Goal: Information Seeking & Learning: Learn about a topic

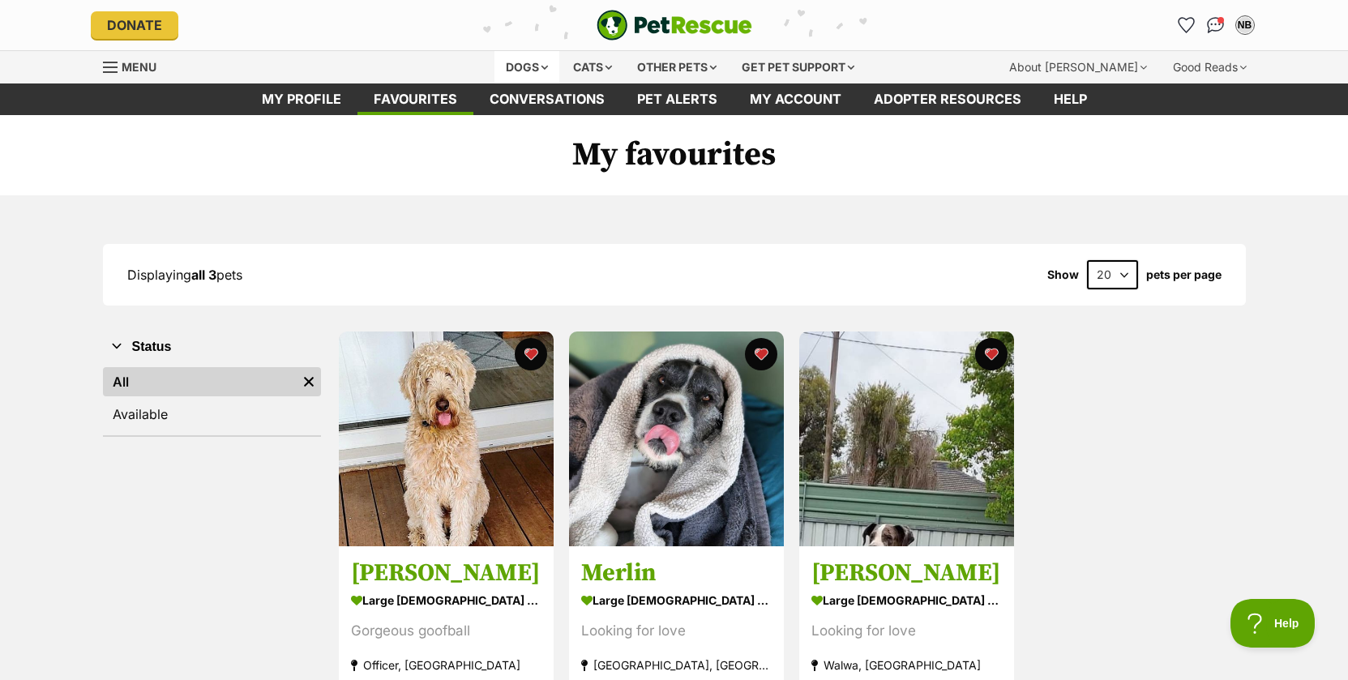
click at [521, 66] on div "Dogs" at bounding box center [526, 67] width 65 height 32
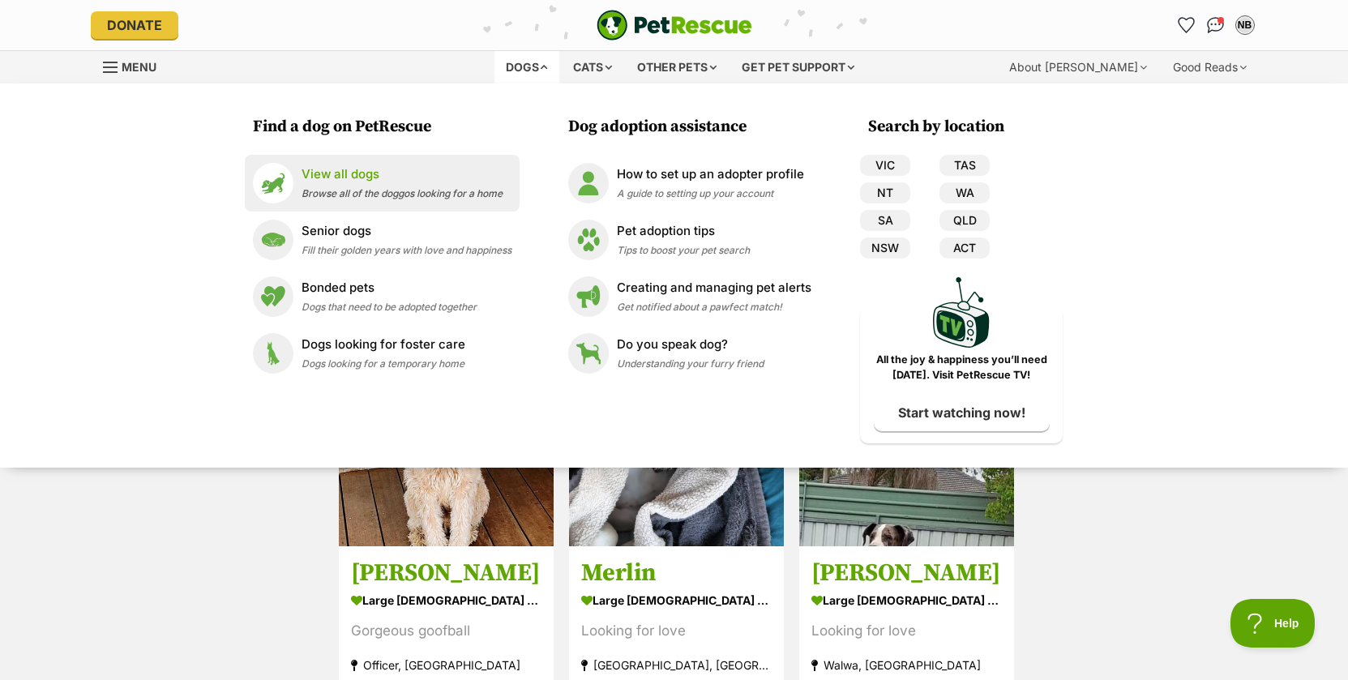
click at [343, 200] on div "View all dogs Browse all of the doggos looking for a home" at bounding box center [401, 182] width 201 height 35
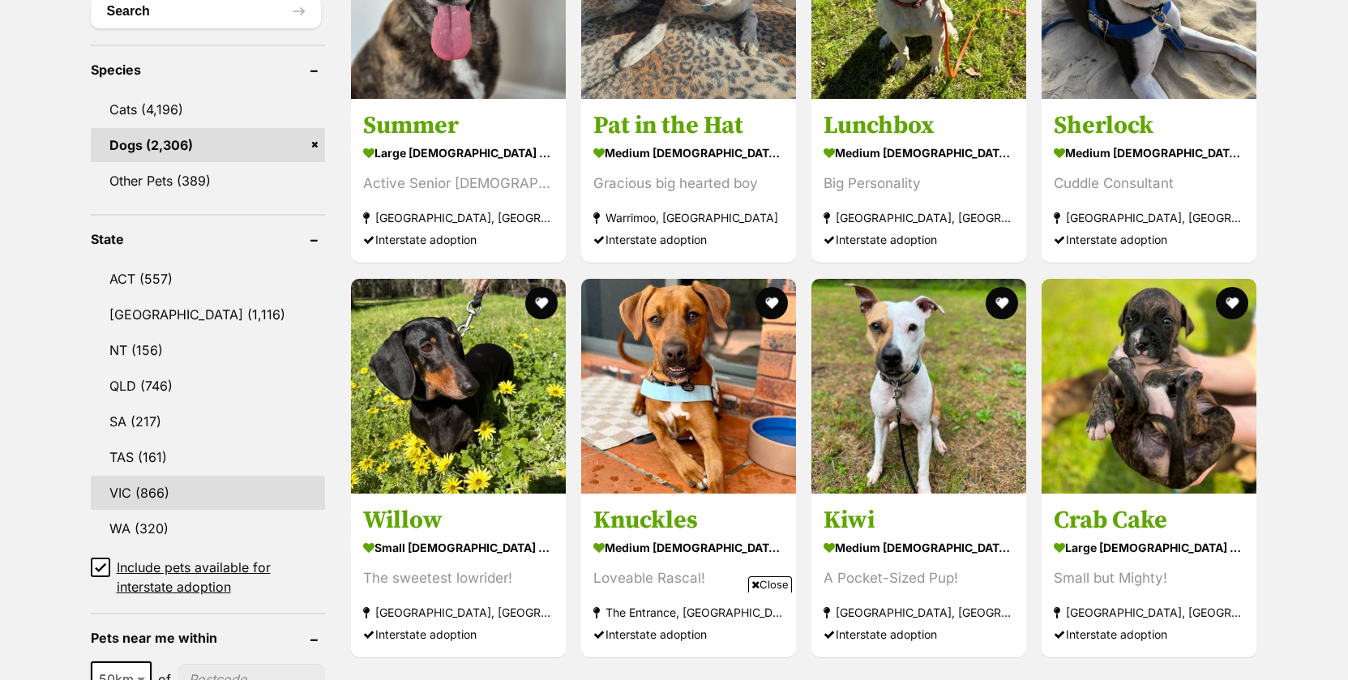
click at [151, 497] on link "VIC (866)" at bounding box center [208, 493] width 234 height 34
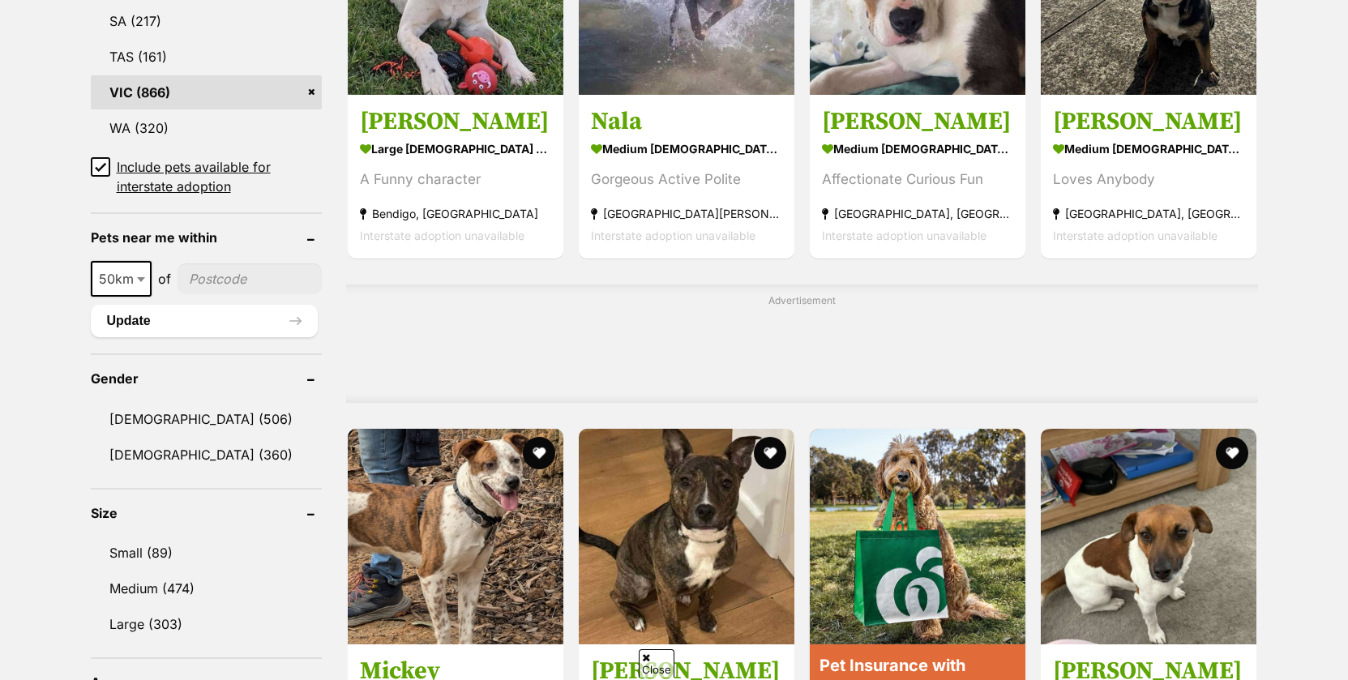
click at [97, 161] on icon at bounding box center [100, 166] width 11 height 11
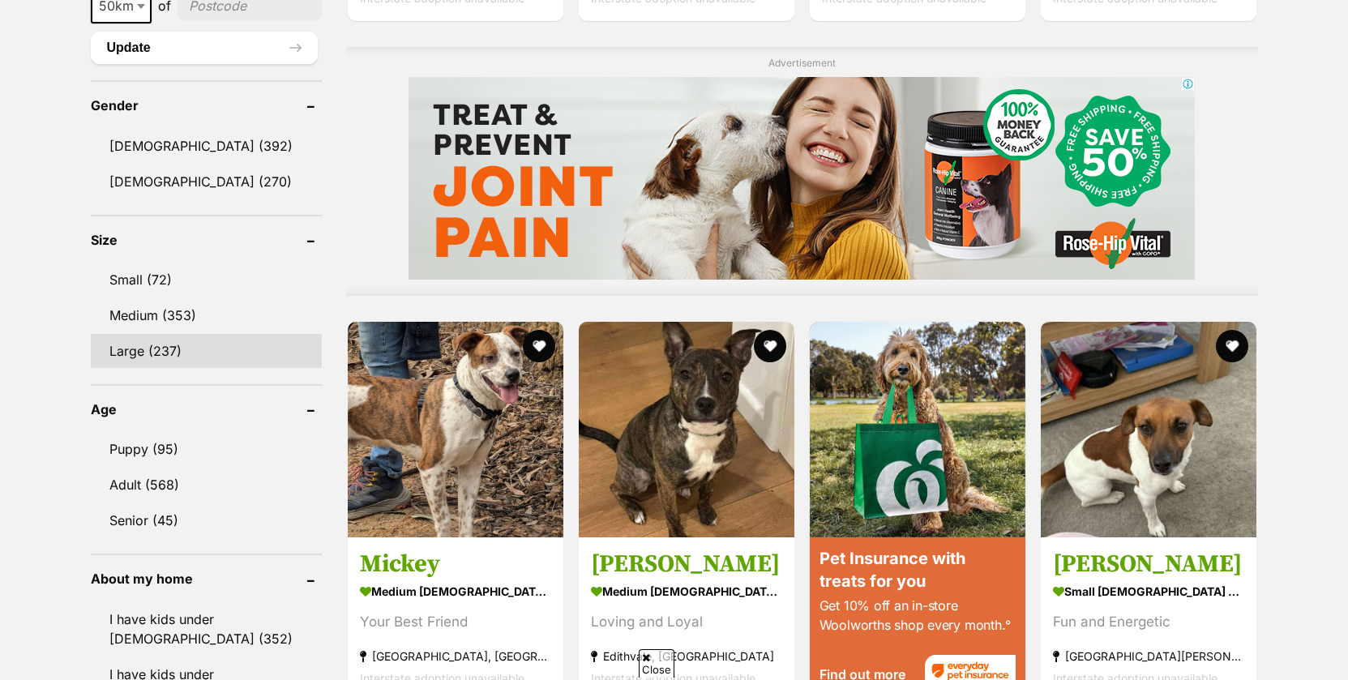
click at [162, 353] on link "Large (237)" at bounding box center [206, 351] width 231 height 34
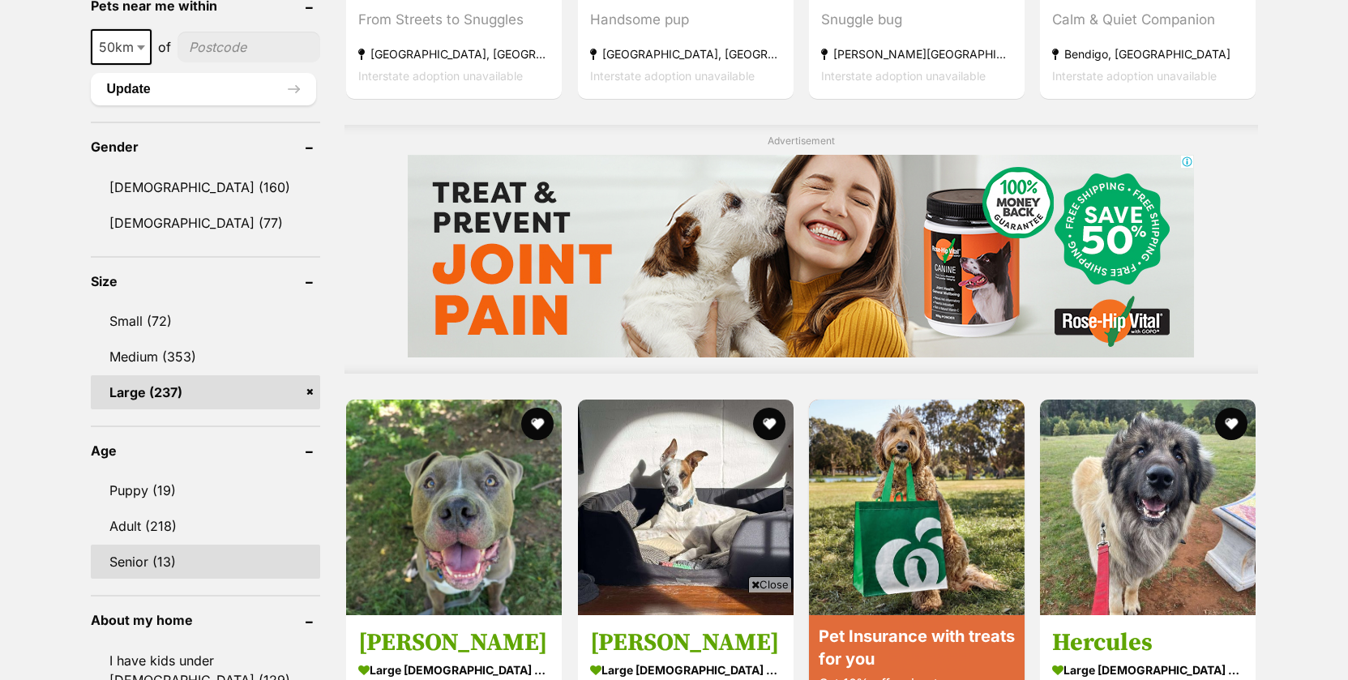
click at [168, 545] on link "Senior (13)" at bounding box center [206, 562] width 230 height 34
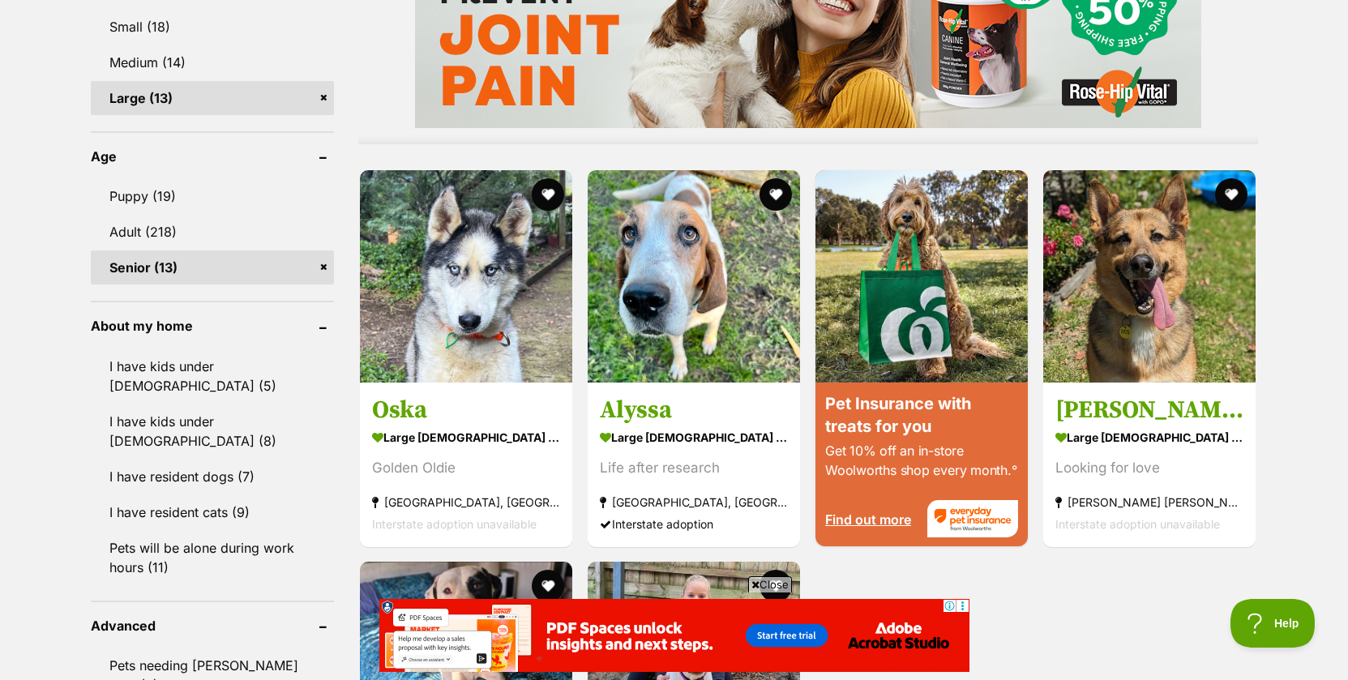
scroll to position [1428, 0]
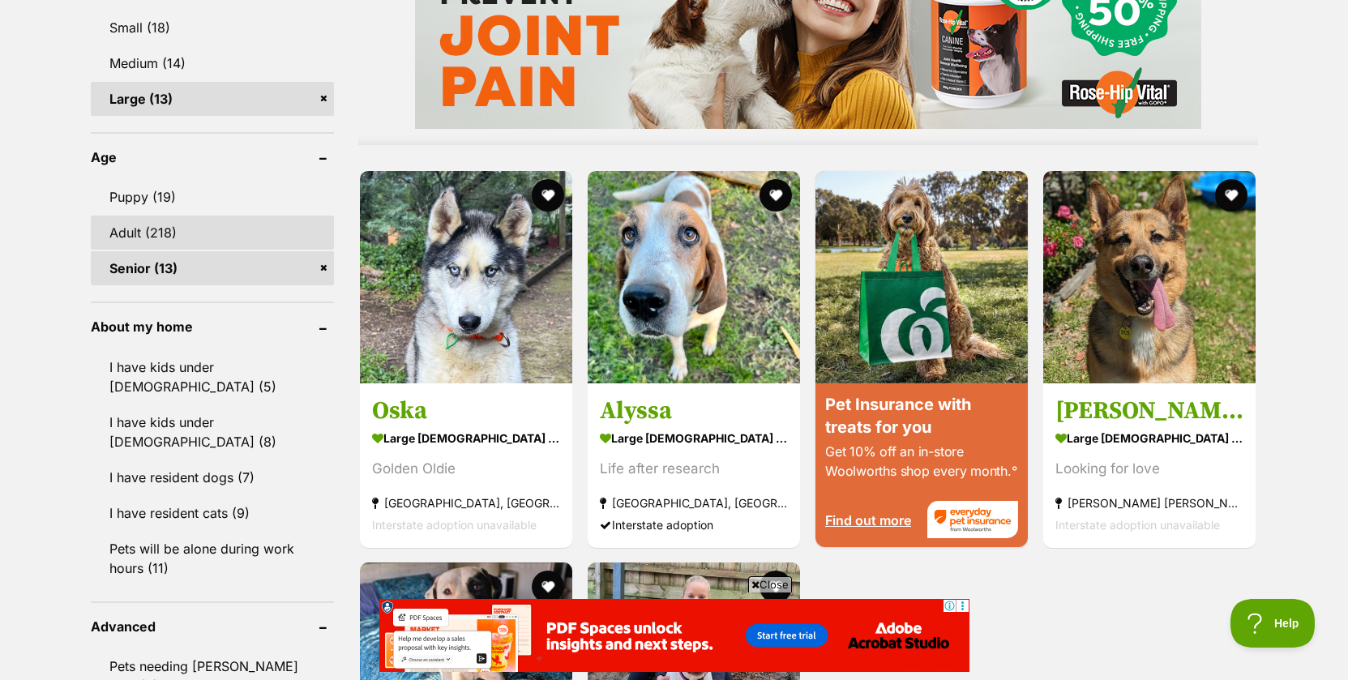
click at [163, 228] on link "Adult (218)" at bounding box center [212, 233] width 243 height 34
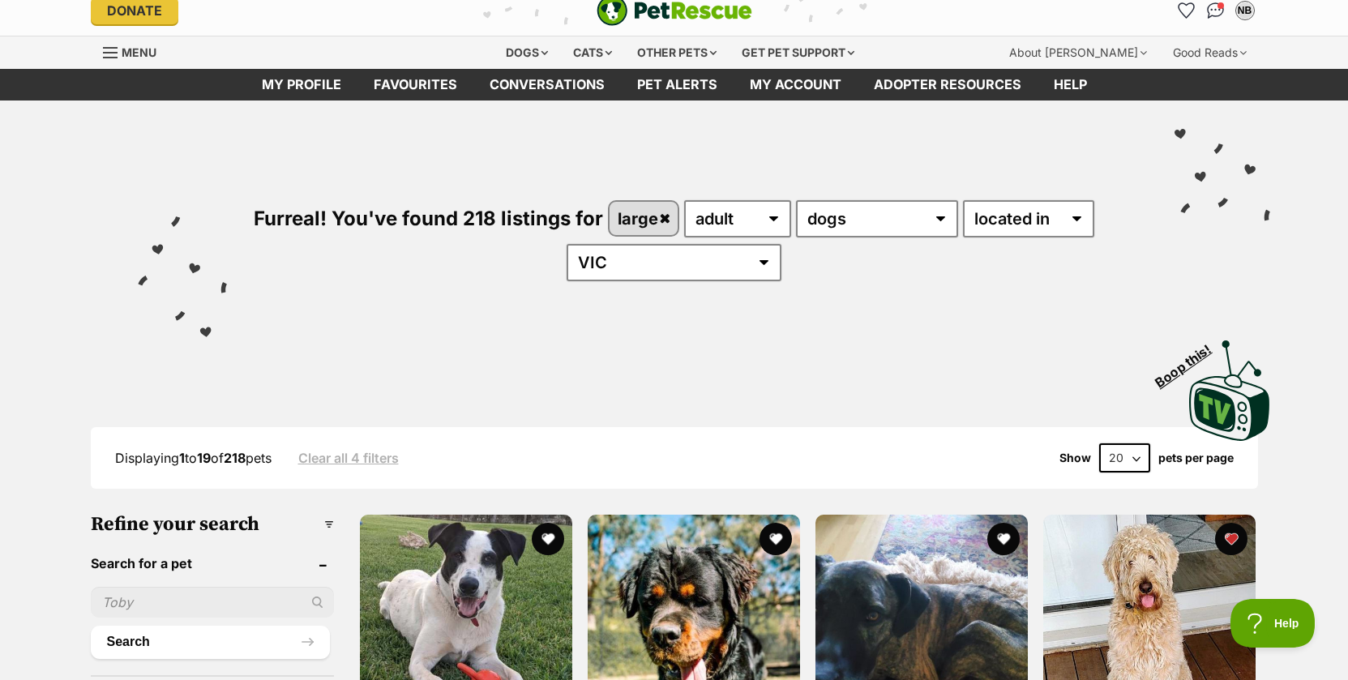
click at [1131, 456] on select "20 40 60" at bounding box center [1124, 457] width 51 height 29
select select "60"
click at [1099, 444] on select "20 40 60" at bounding box center [1124, 457] width 51 height 29
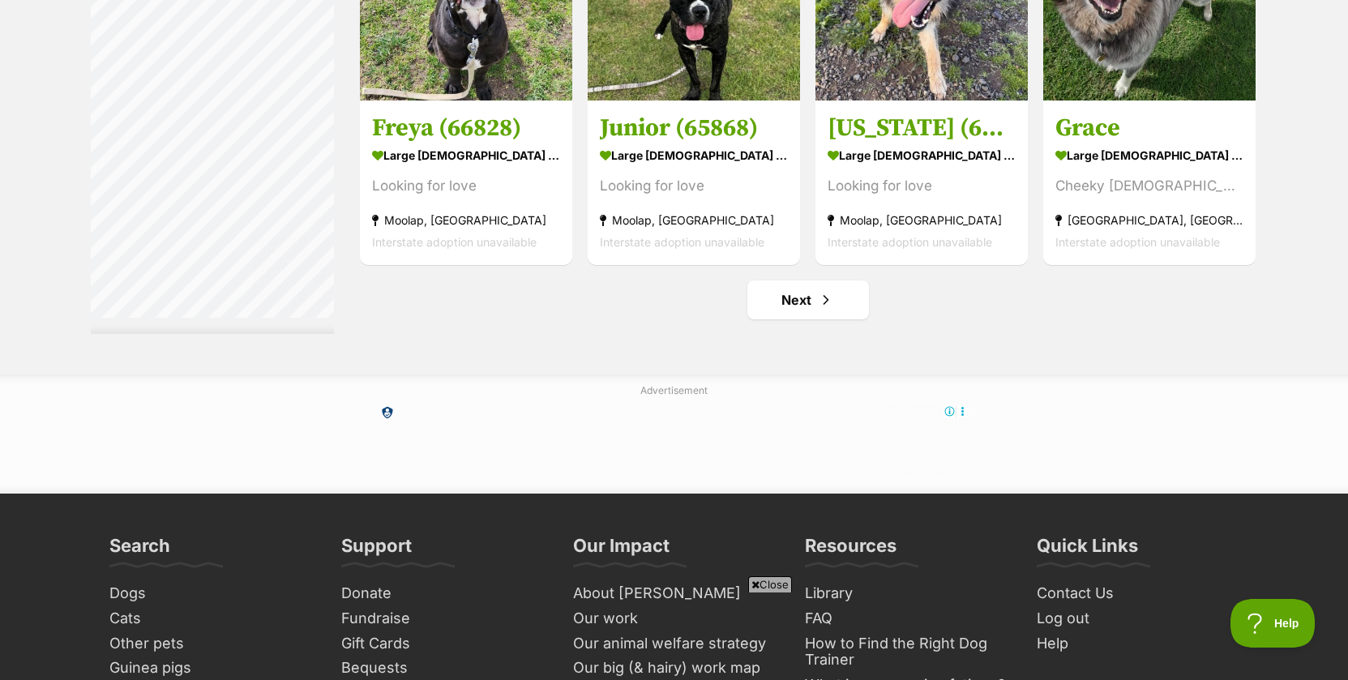
scroll to position [7935, 0]
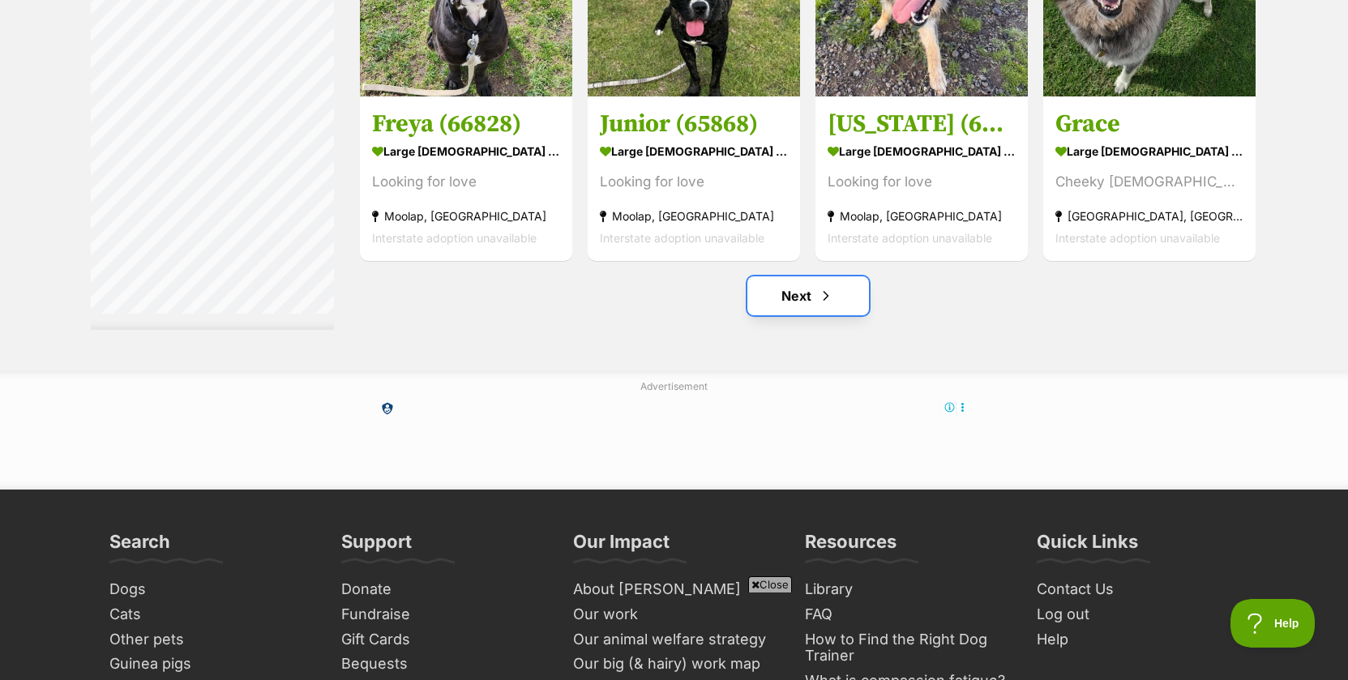
click at [791, 295] on link "Next" at bounding box center [808, 295] width 122 height 39
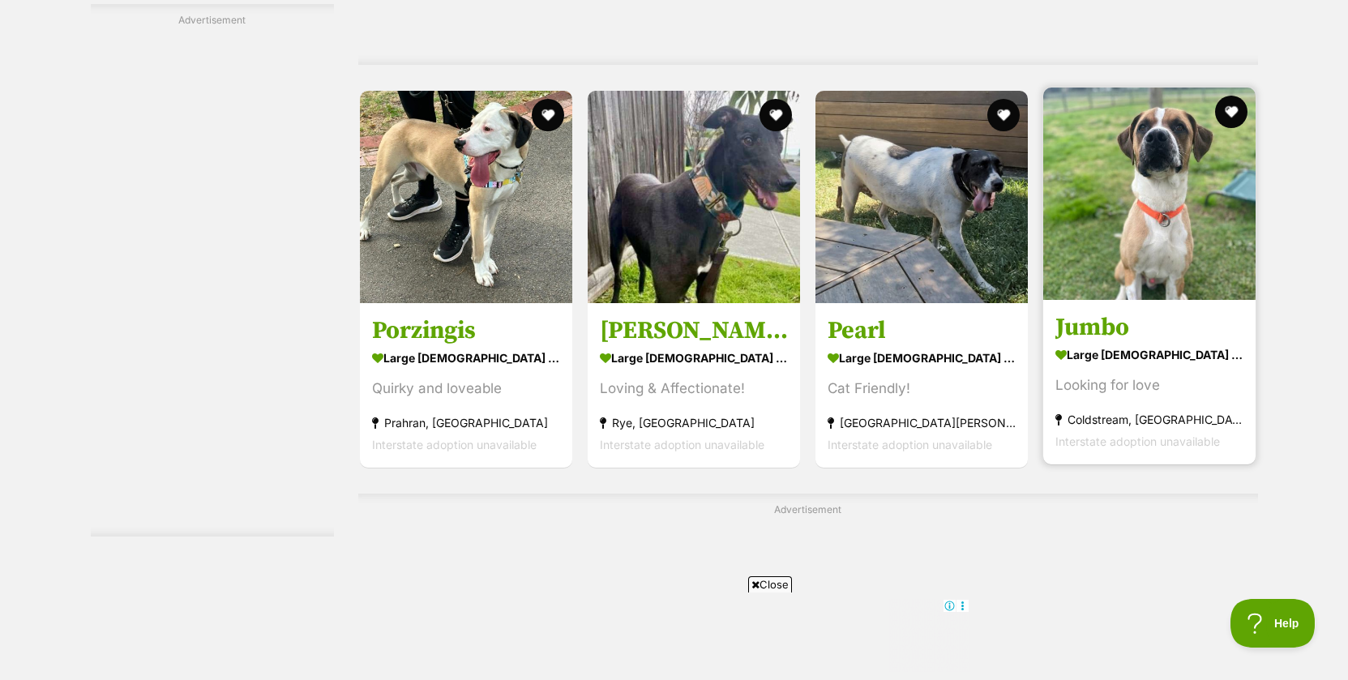
click at [1148, 248] on img at bounding box center [1149, 194] width 212 height 212
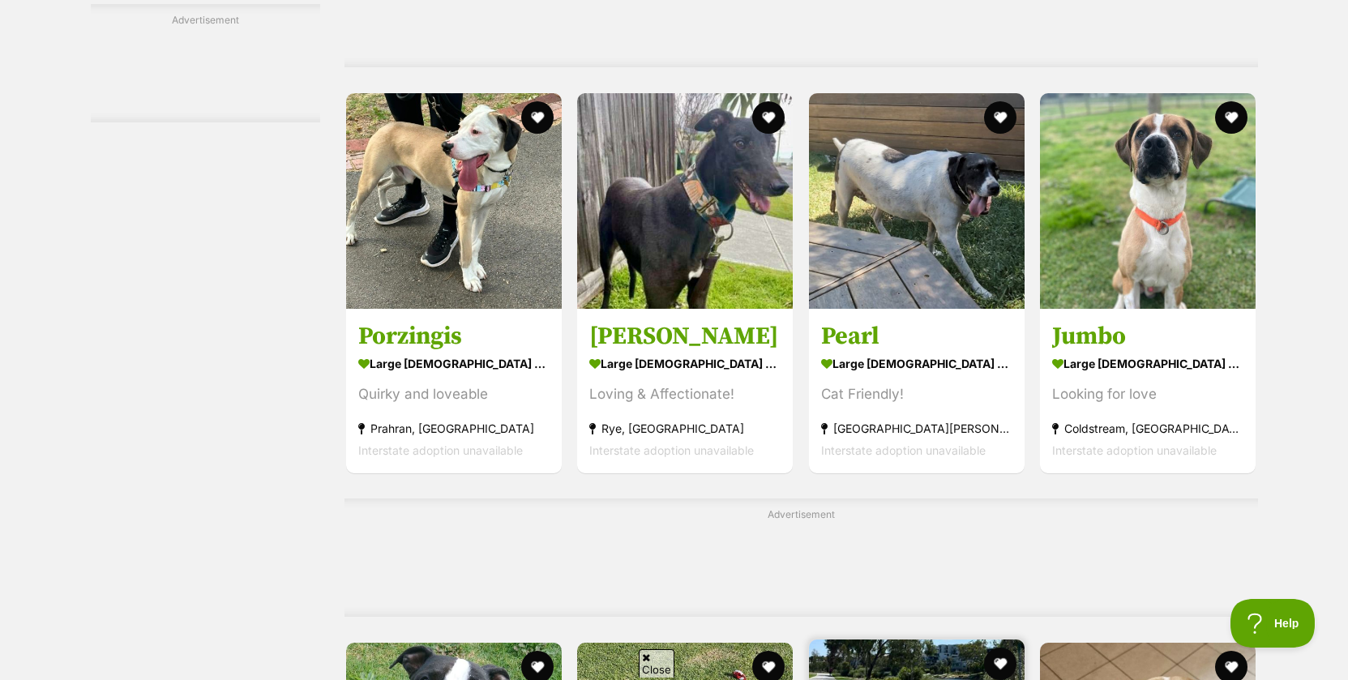
scroll to position [2895, 0]
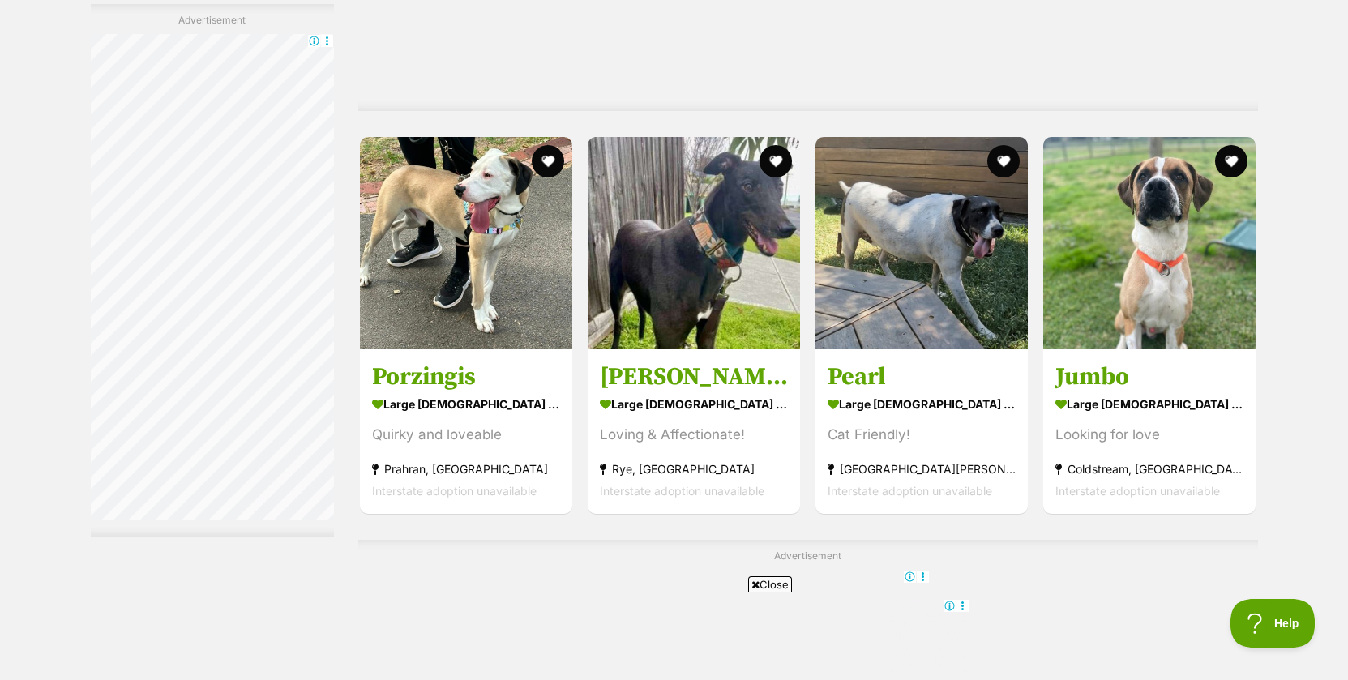
scroll to position [3096, 0]
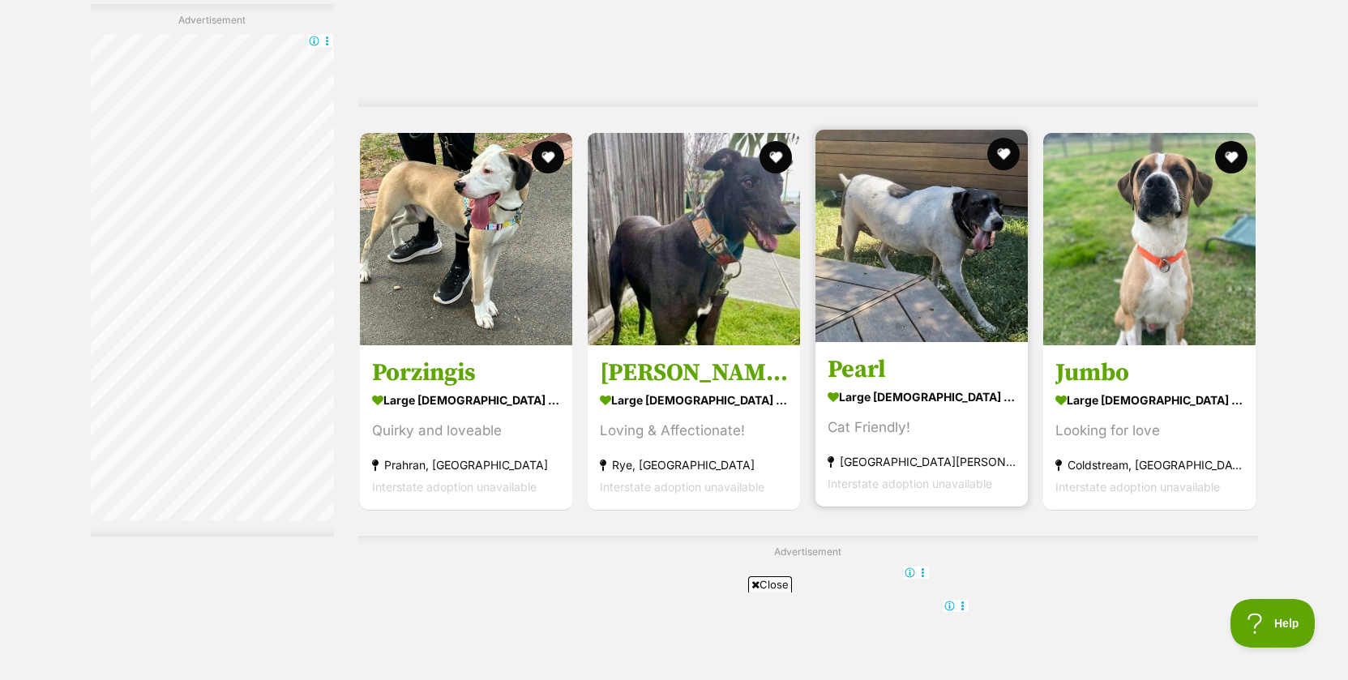
click at [894, 263] on img at bounding box center [921, 236] width 212 height 212
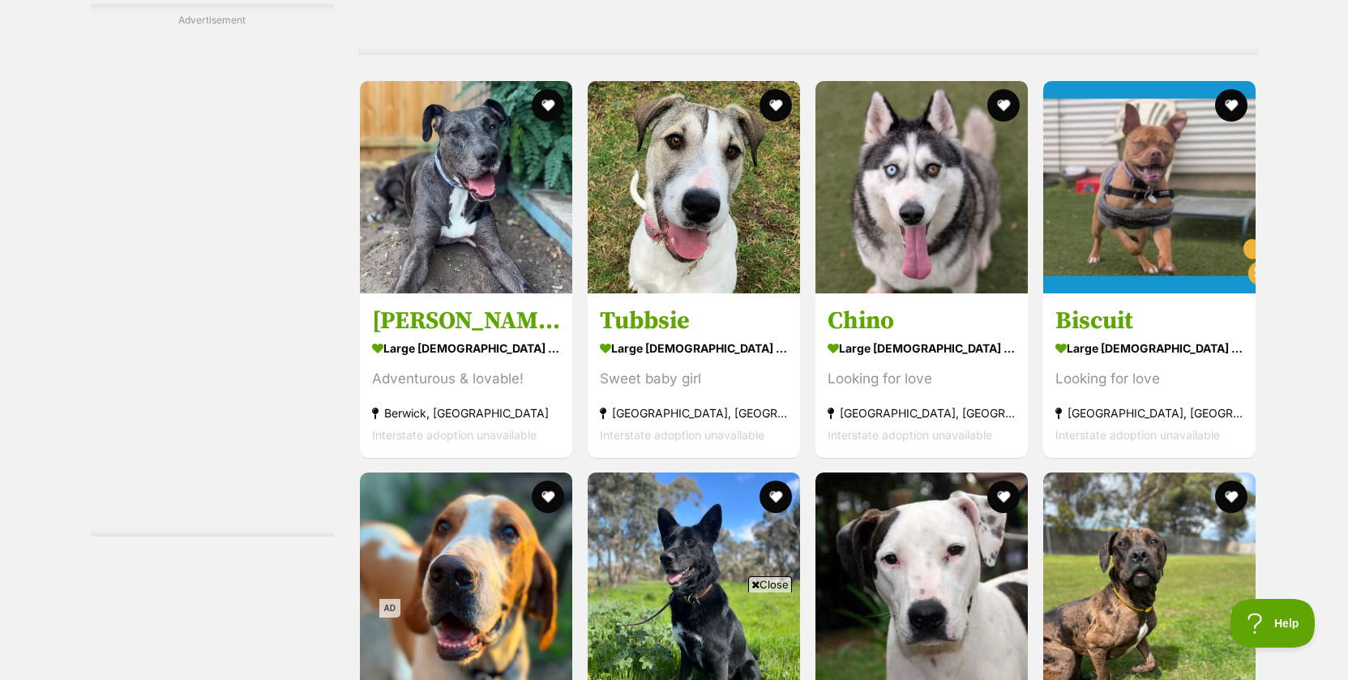
scroll to position [6414, 0]
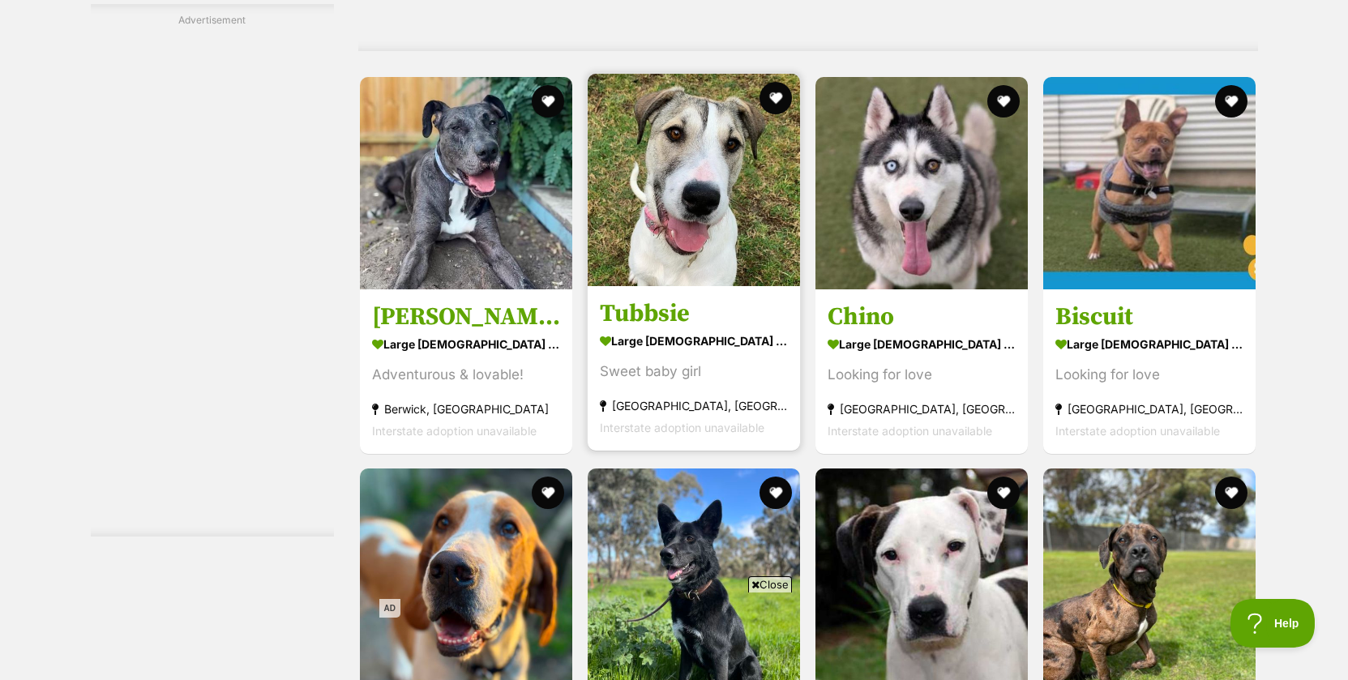
click at [694, 154] on img at bounding box center [694, 180] width 212 height 212
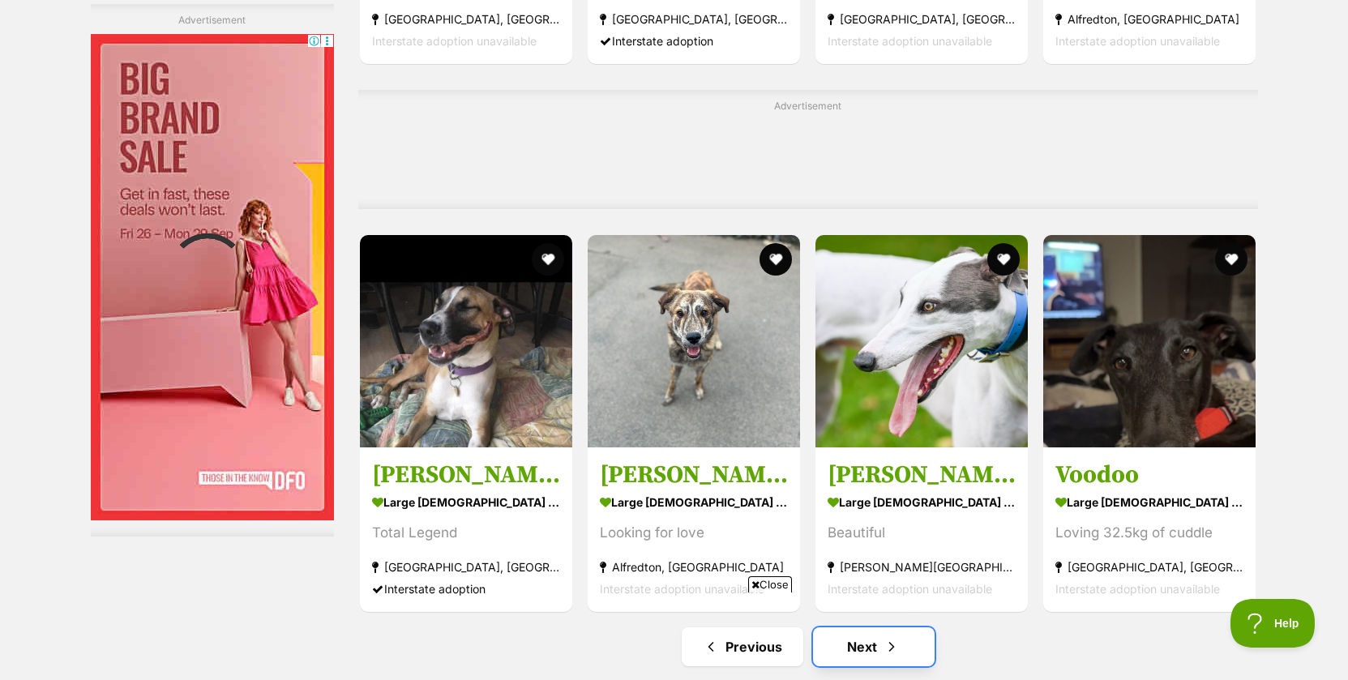
scroll to position [7670, 0]
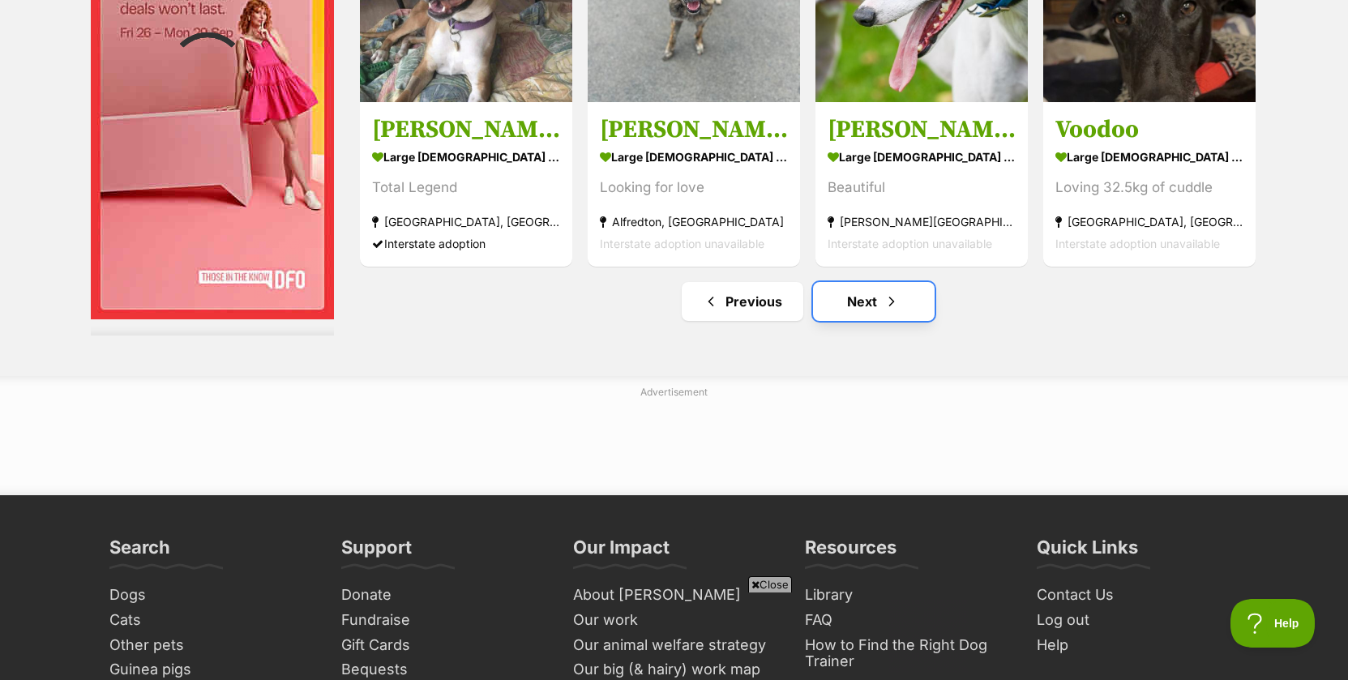
click at [854, 304] on link "Next" at bounding box center [874, 301] width 122 height 39
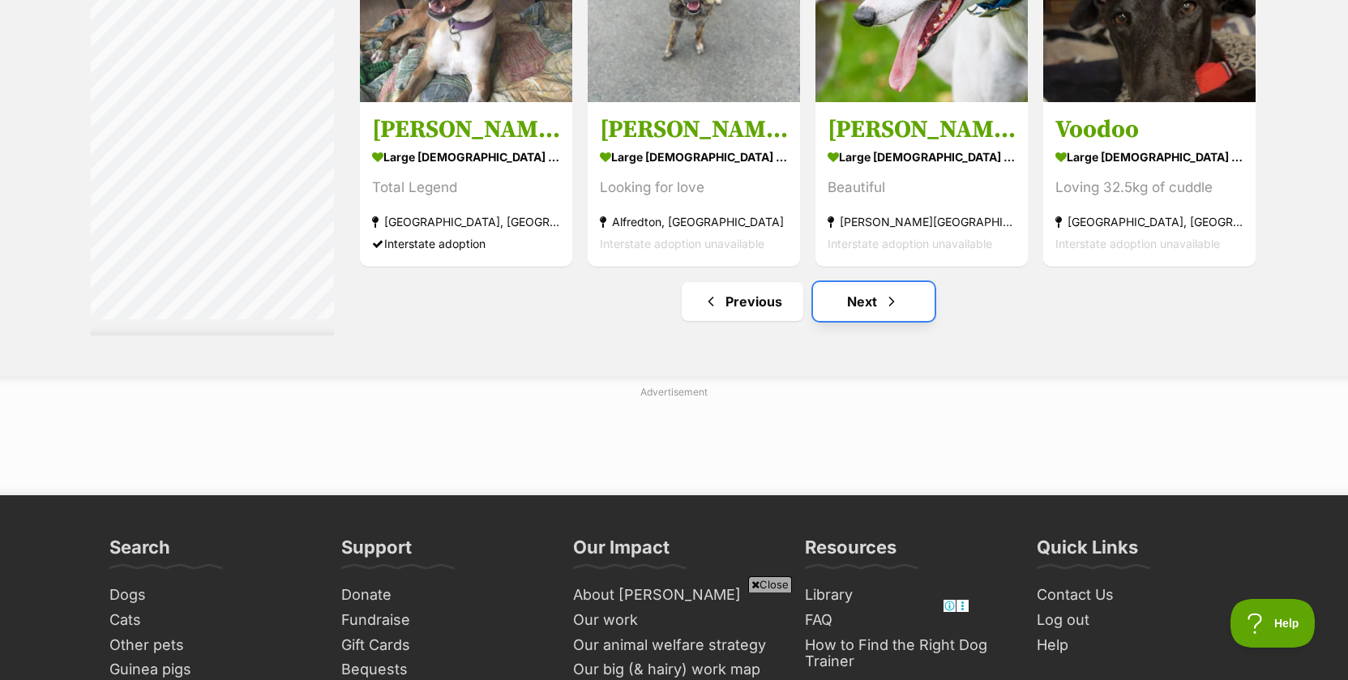
scroll to position [0, 0]
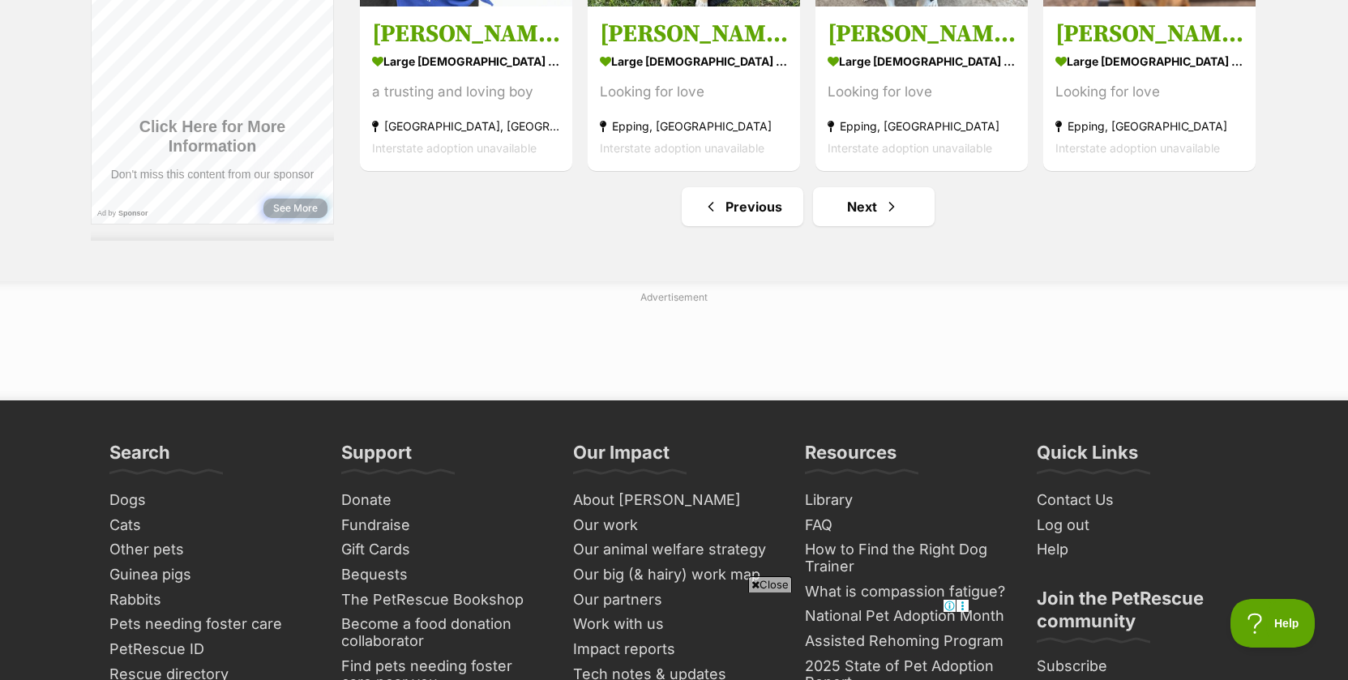
scroll to position [8140, 0]
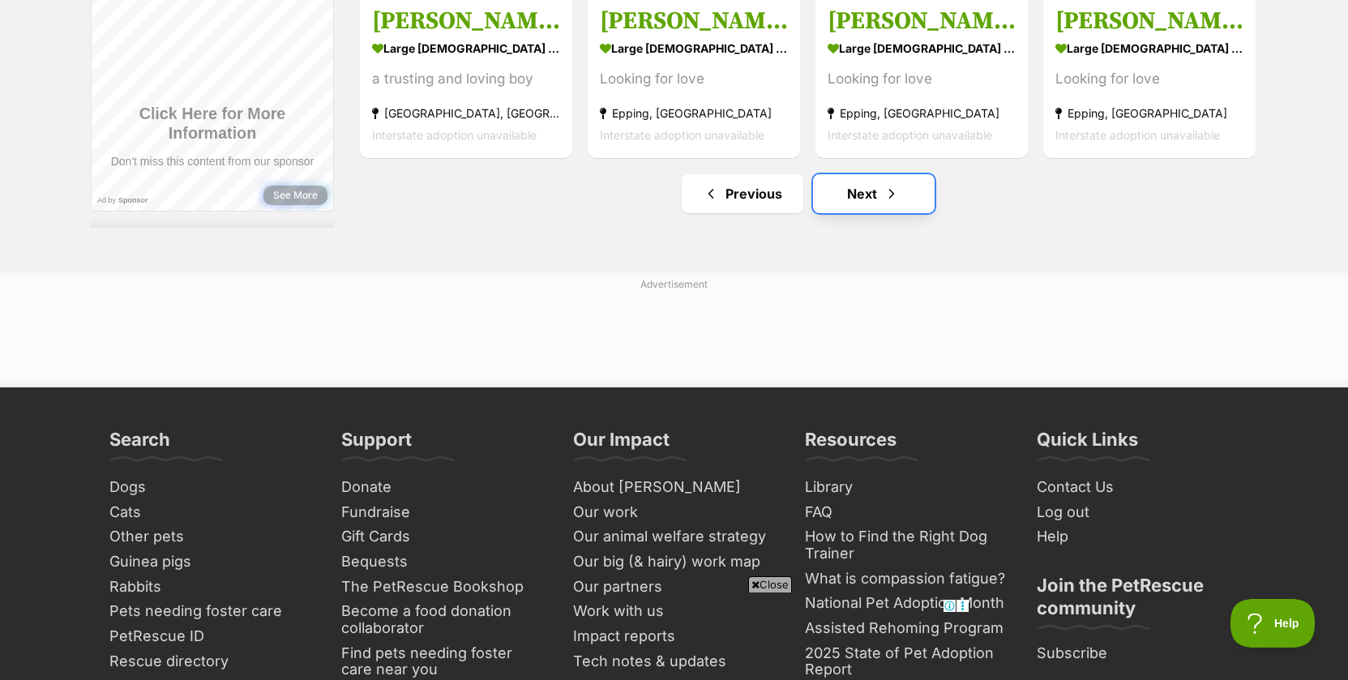
click at [864, 182] on link "Next" at bounding box center [874, 193] width 122 height 39
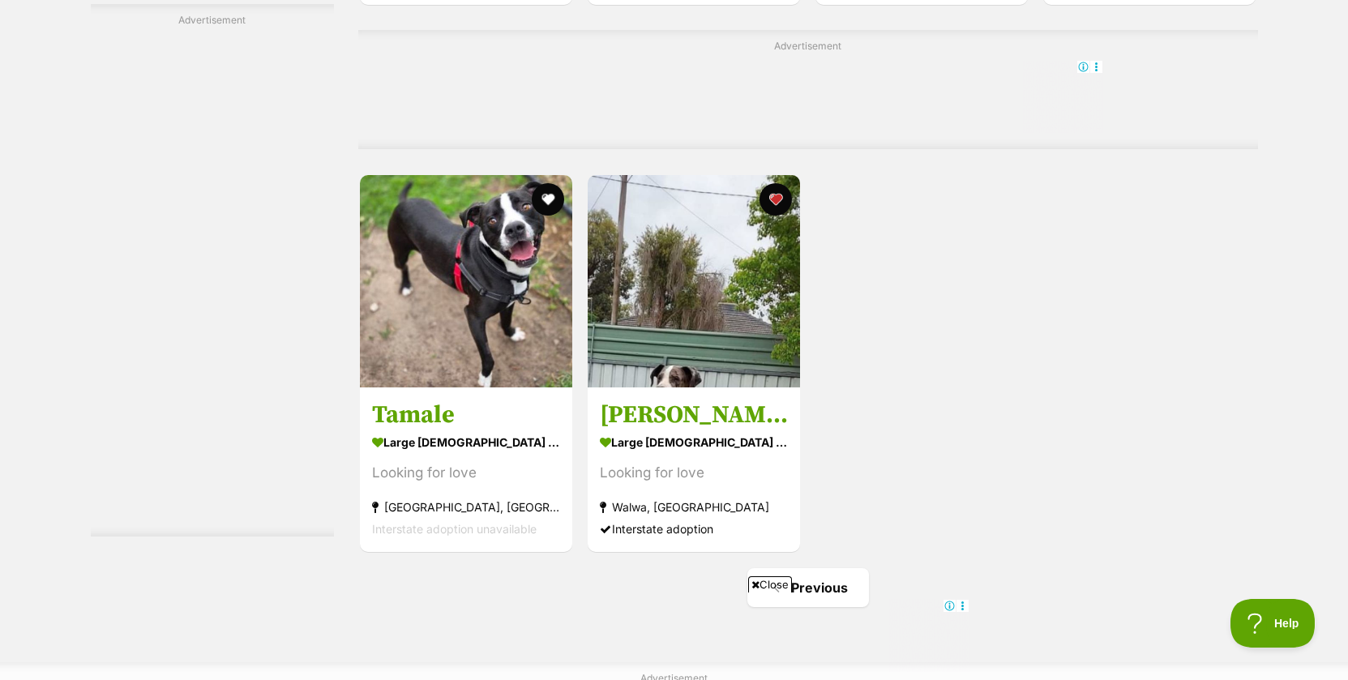
scroll to position [4960, 0]
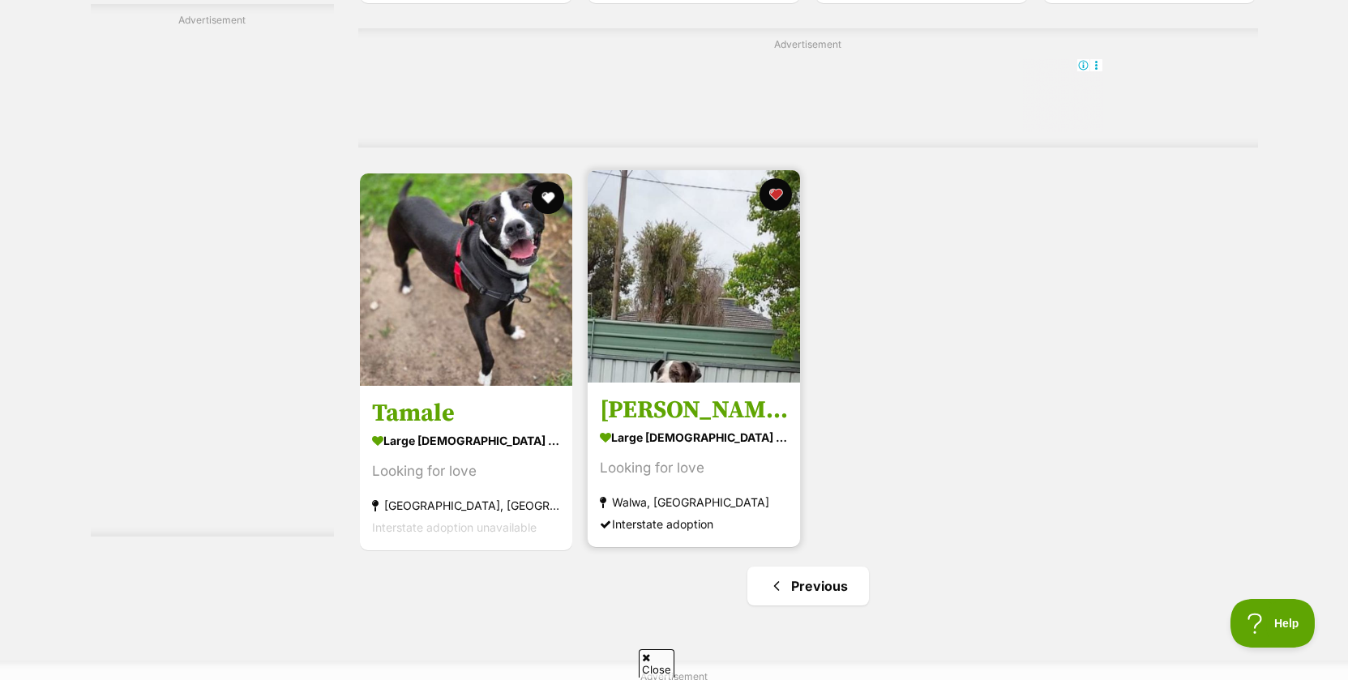
click at [724, 327] on img at bounding box center [694, 276] width 212 height 212
